Goal: Task Accomplishment & Management: Complete application form

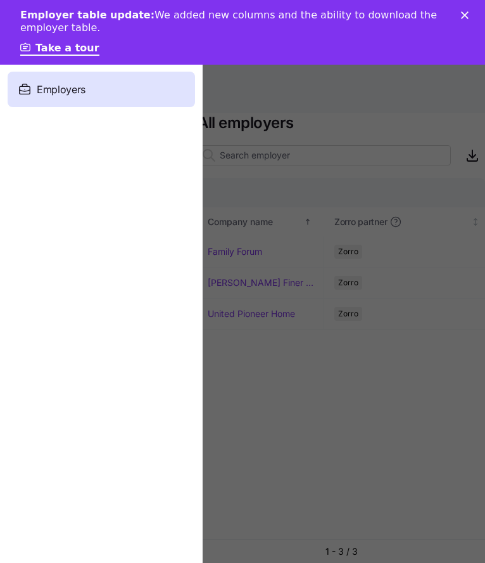
click at [110, 84] on div "Employers" at bounding box center [102, 89] width 188 height 35
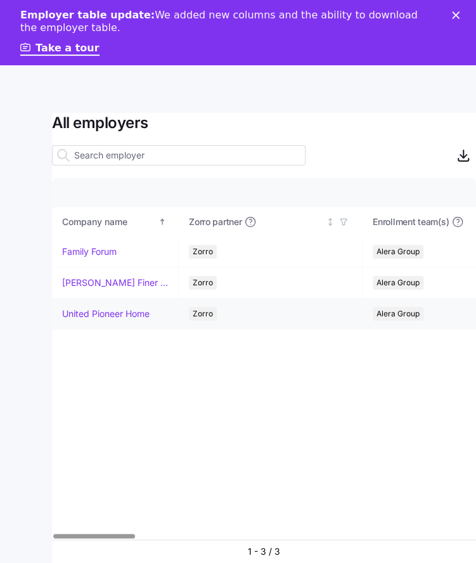
click at [108, 254] on link "United Pioneer Home" at bounding box center [105, 313] width 87 height 13
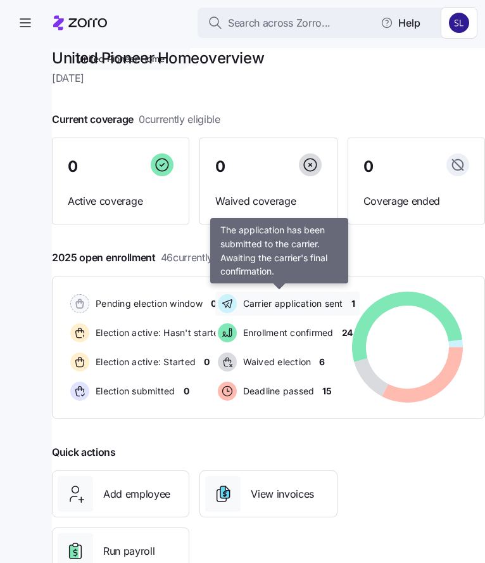
click at [299, 254] on span "Carrier application sent" at bounding box center [291, 303] width 104 height 13
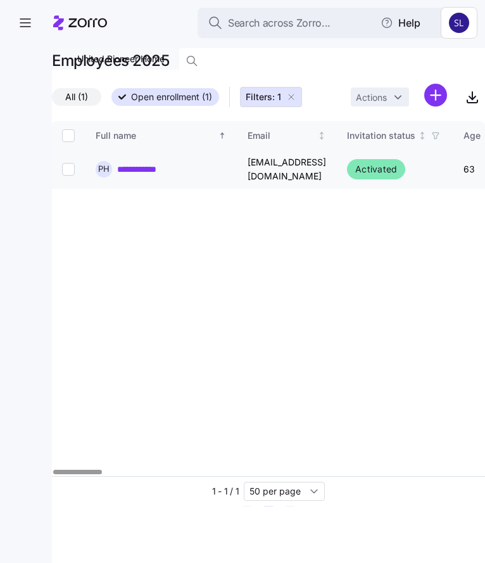
click at [129, 164] on link "**********" at bounding box center [145, 169] width 56 height 13
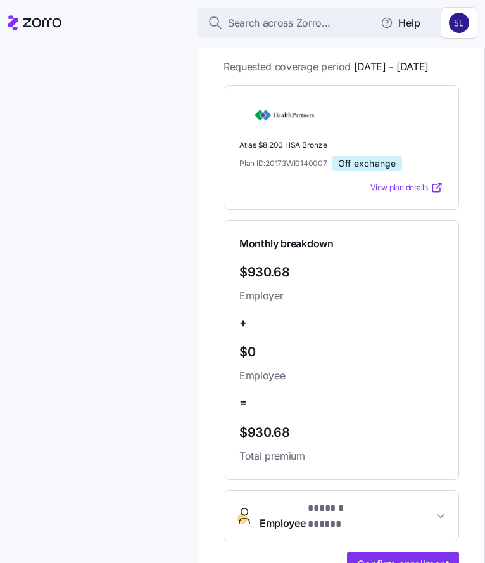
scroll to position [507, 0]
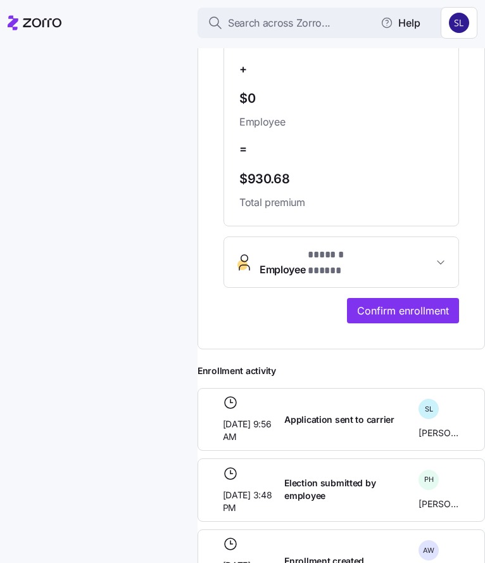
click at [427, 254] on button "Employee * ****** ***** *" at bounding box center [341, 262] width 234 height 51
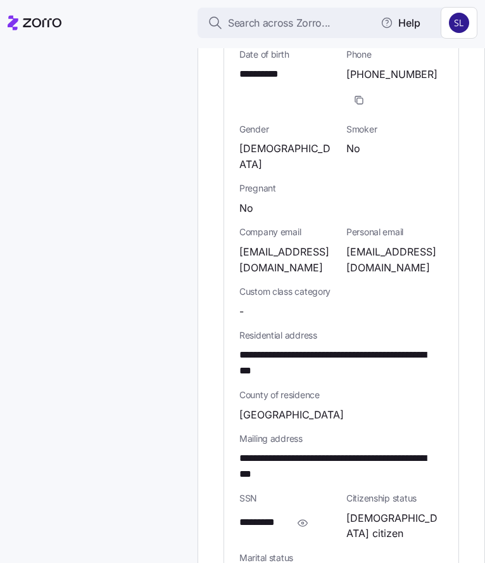
scroll to position [1014, 0]
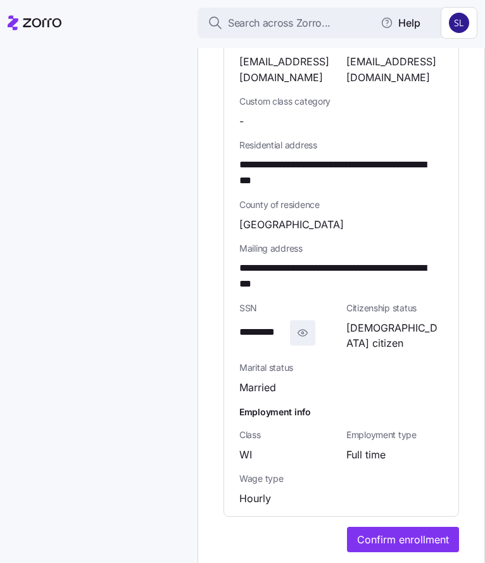
click at [307, 254] on icon "button" at bounding box center [303, 332] width 13 height 15
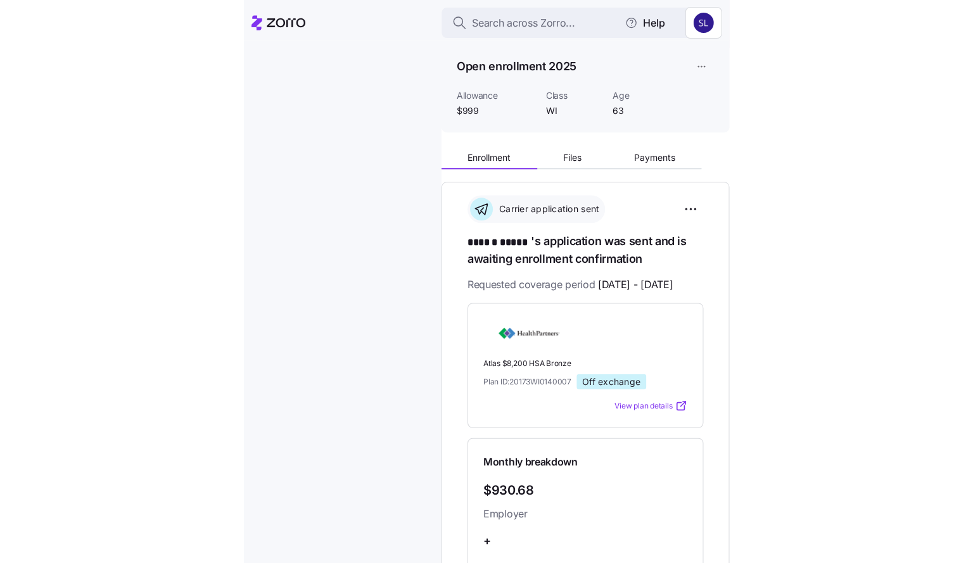
scroll to position [0, 0]
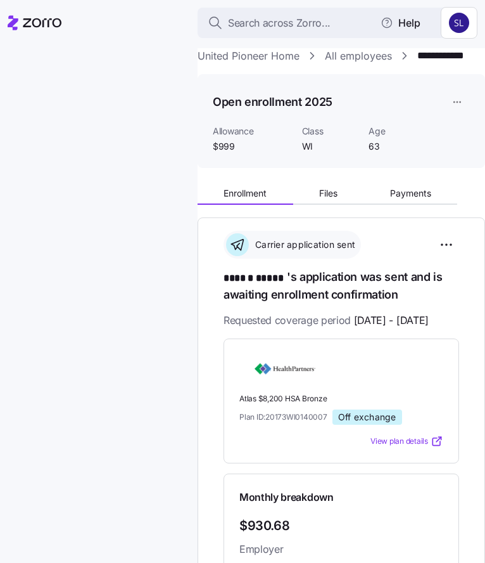
drag, startPoint x: 405, startPoint y: 212, endPoint x: 28, endPoint y: 243, distance: 378.9
click at [406, 198] on span "Payments" at bounding box center [410, 193] width 41 height 9
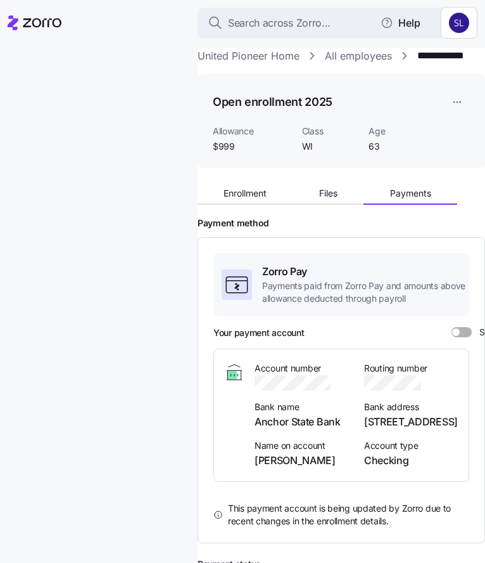
click at [465, 254] on div "Your payment account Show account details" at bounding box center [391, 332] width 355 height 13
click at [460, 254] on span at bounding box center [466, 332] width 13 height 10
click at [452, 254] on input "Show account details" at bounding box center [452, 327] width 0 height 0
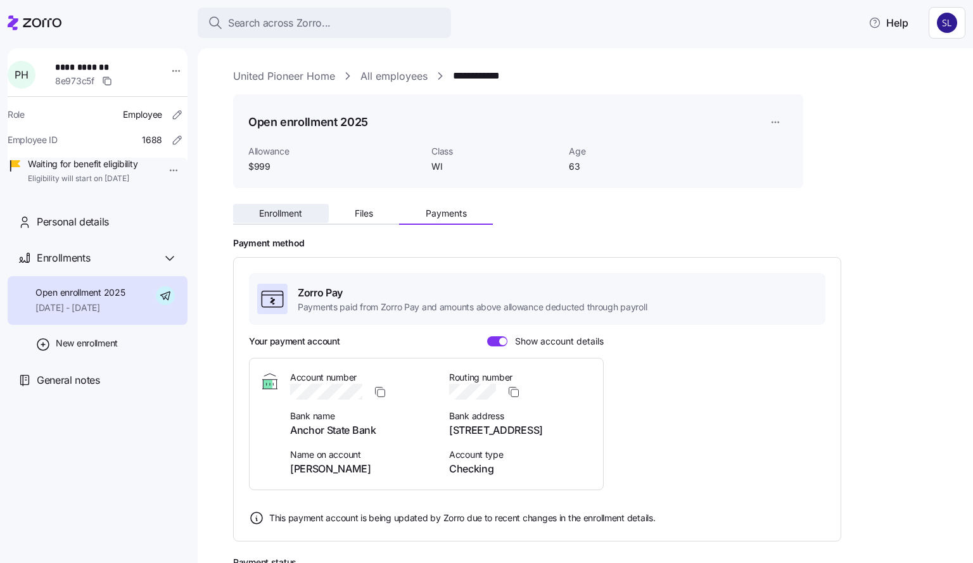
click at [288, 220] on button "Enrollment" at bounding box center [281, 213] width 96 height 19
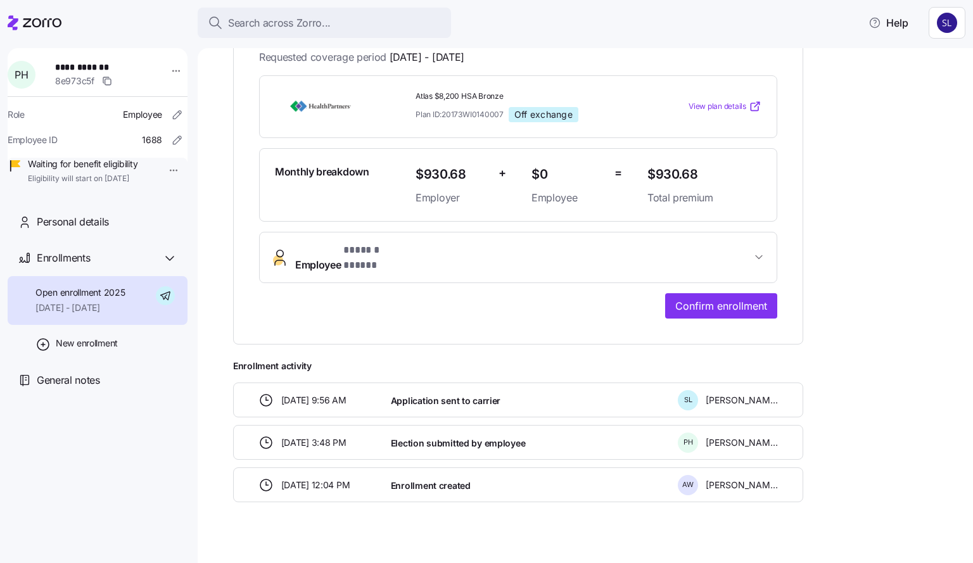
scroll to position [267, 0]
click at [483, 249] on span "Employee * ****** ***** *" at bounding box center [523, 258] width 456 height 30
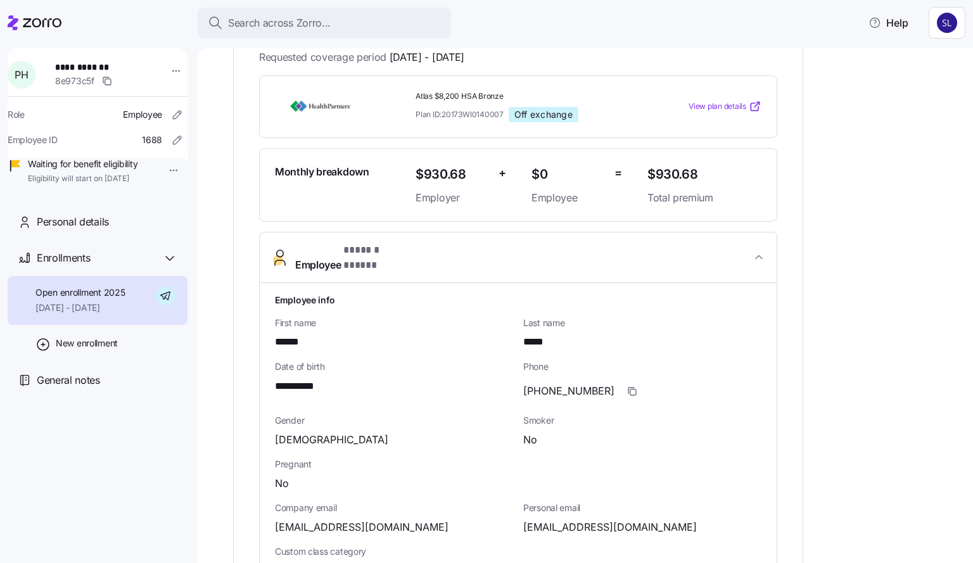
scroll to position [521, 0]
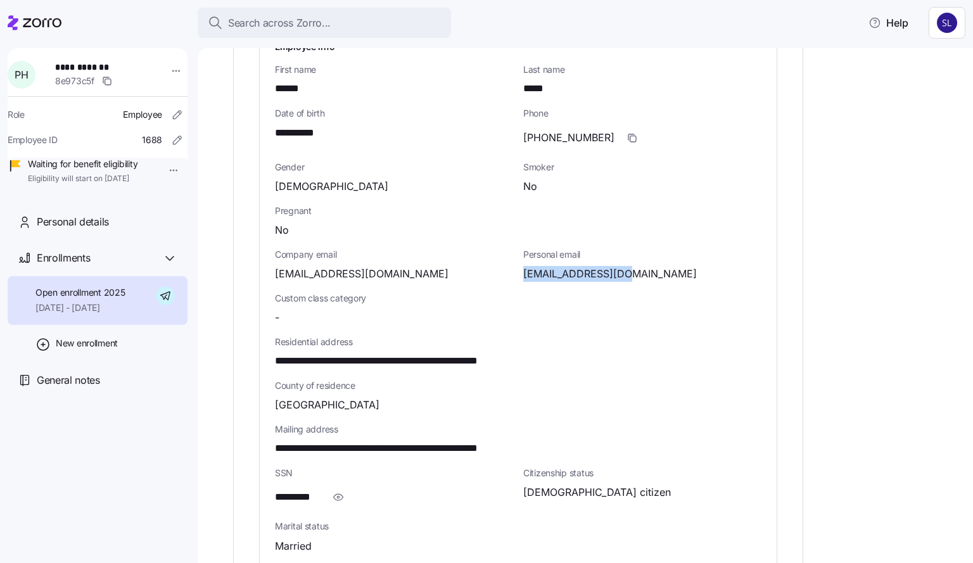
drag, startPoint x: 634, startPoint y: 257, endPoint x: 523, endPoint y: 262, distance: 110.3
click at [483, 254] on div "[EMAIL_ADDRESS][DOMAIN_NAME]" at bounding box center [642, 274] width 238 height 16
copy span "[EMAIL_ADDRESS][DOMAIN_NAME]"
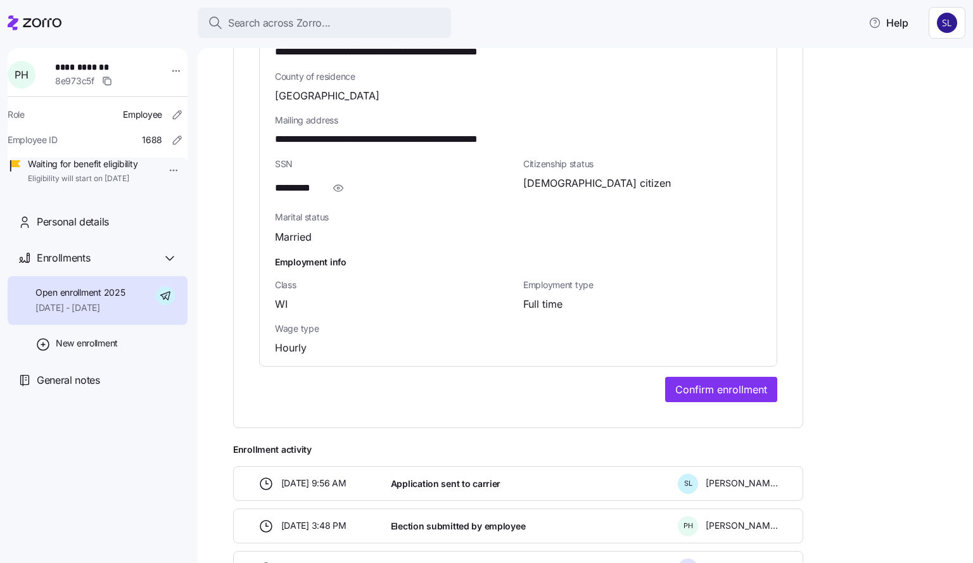
scroll to position [838, 0]
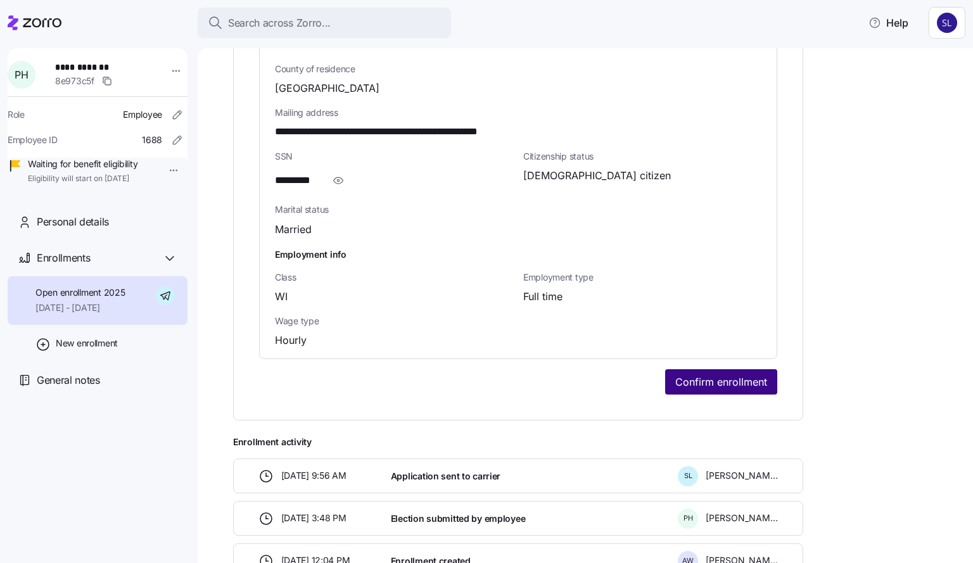
click at [483, 254] on span "Confirm enrollment" at bounding box center [721, 381] width 92 height 15
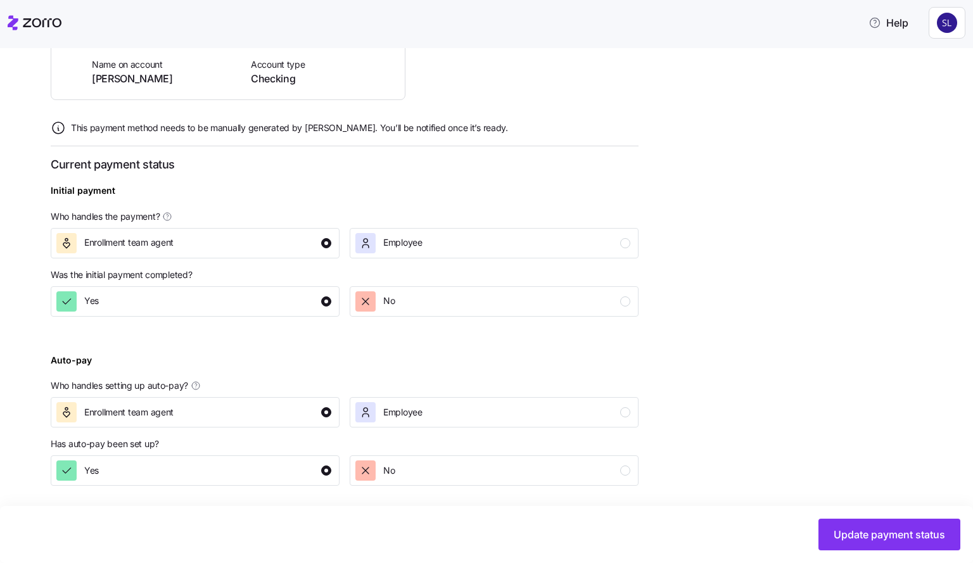
scroll to position [357, 0]
click at [483, 254] on span "Update payment status" at bounding box center [890, 534] width 112 height 15
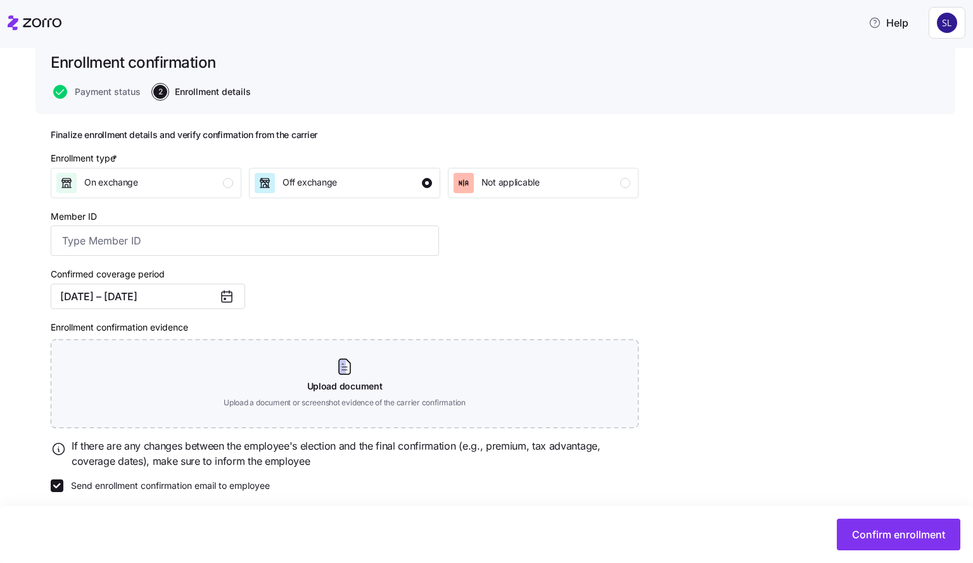
scroll to position [96, 0]
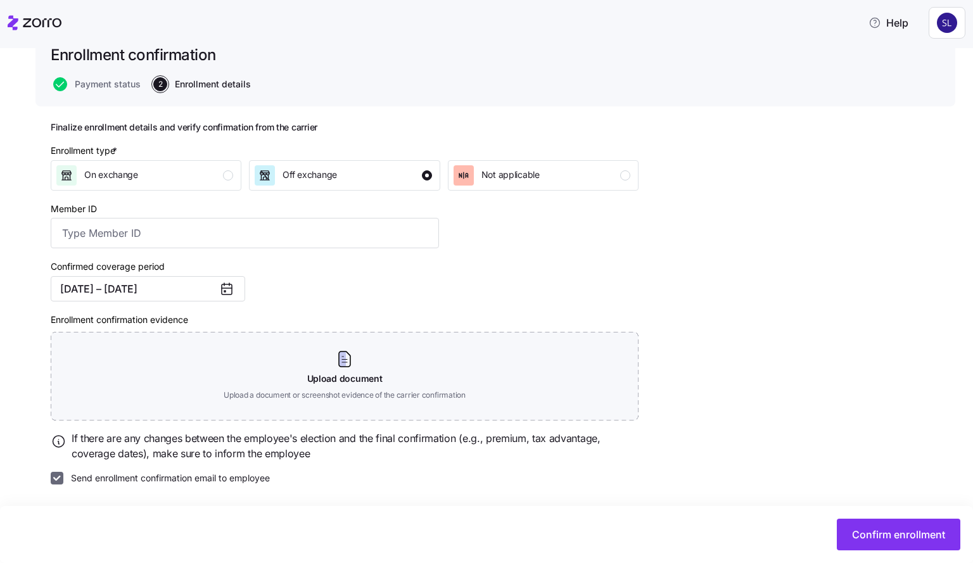
click at [51, 254] on input "Send enrollment confirmation email to employee" at bounding box center [57, 478] width 13 height 13
checkbox input "false"
click at [483, 254] on span "Confirm enrollment" at bounding box center [898, 534] width 93 height 15
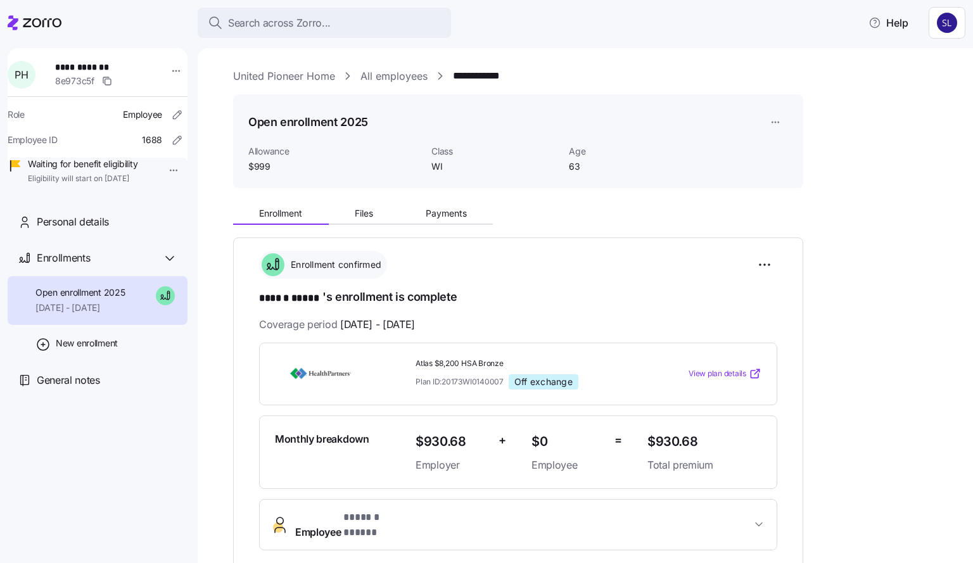
click at [390, 72] on link "All employees" at bounding box center [393, 76] width 67 height 16
